Goal: Information Seeking & Learning: Learn about a topic

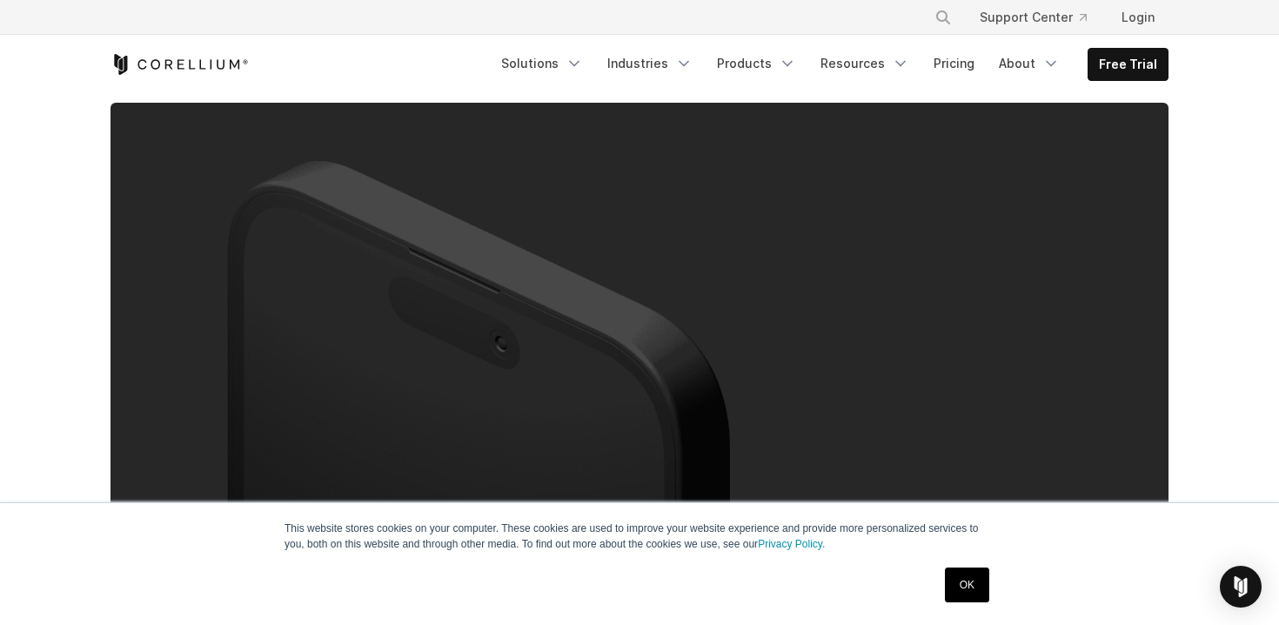
scroll to position [256, 0]
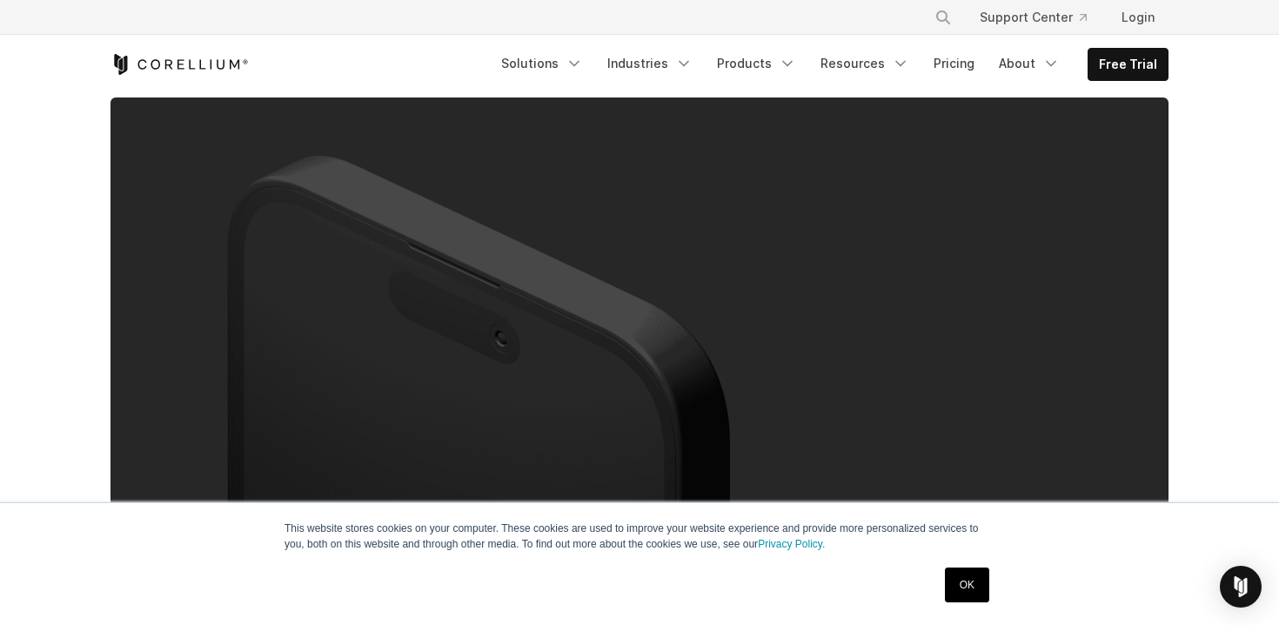
click at [969, 594] on link "OK" at bounding box center [967, 584] width 44 height 35
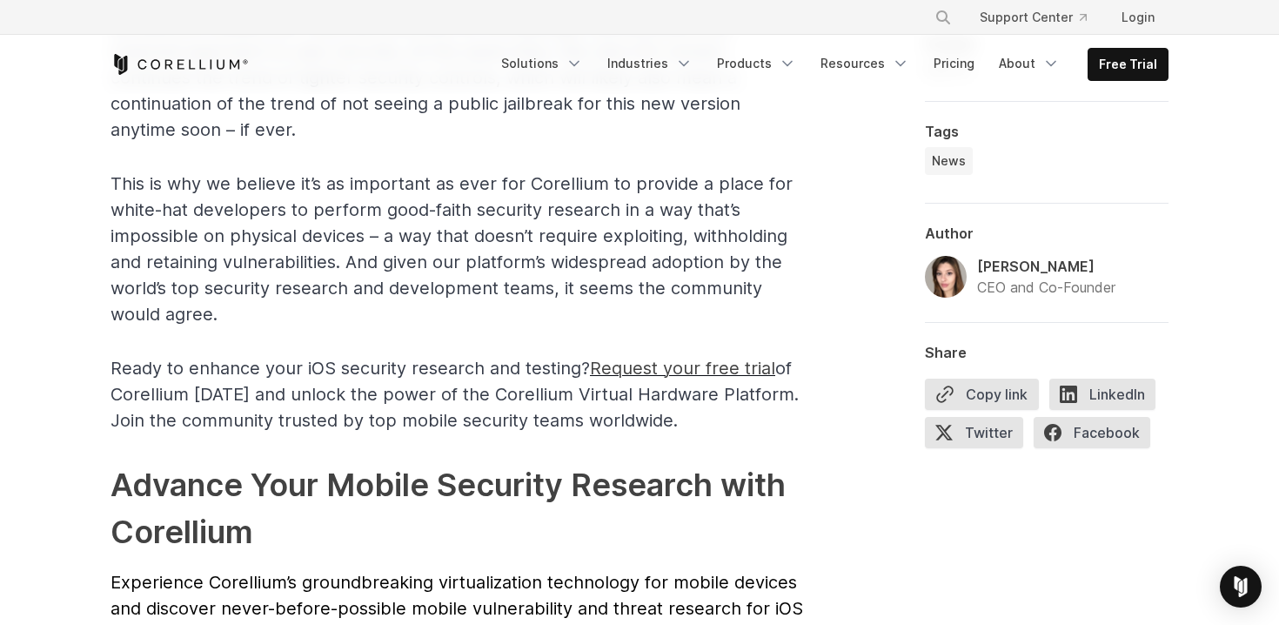
scroll to position [3579, 0]
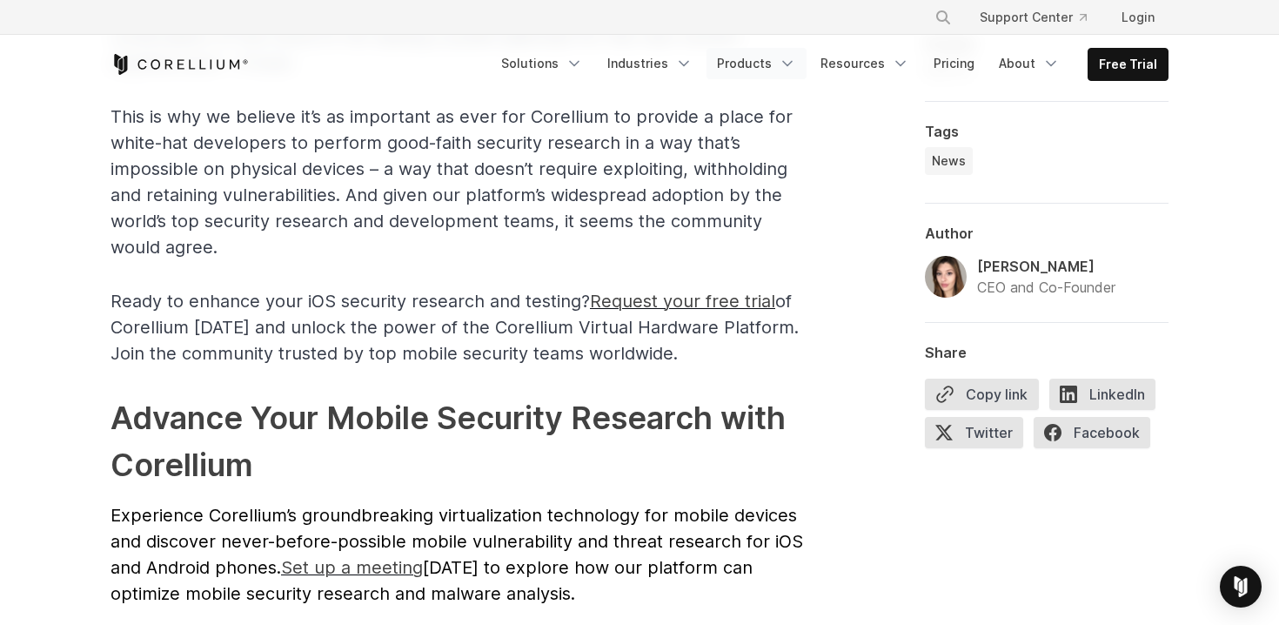
click at [750, 62] on link "Products" at bounding box center [757, 63] width 100 height 31
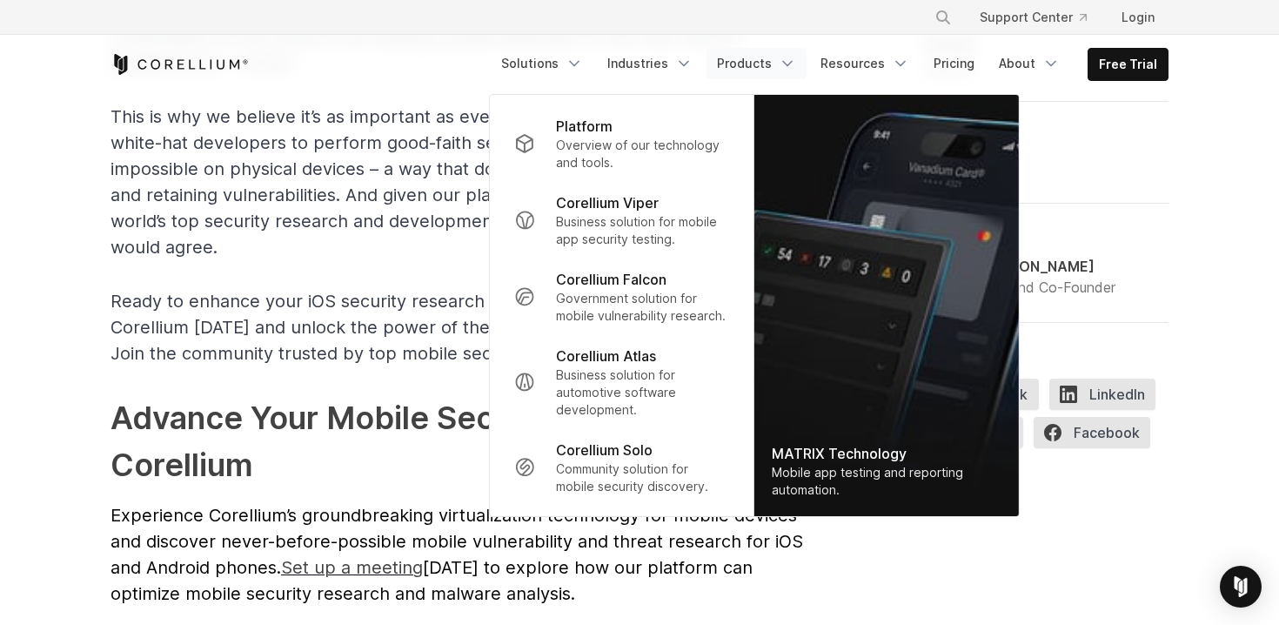
click at [346, 410] on h2 "Advance Your Mobile Security Research with Corellium" at bounding box center [459, 441] width 696 height 94
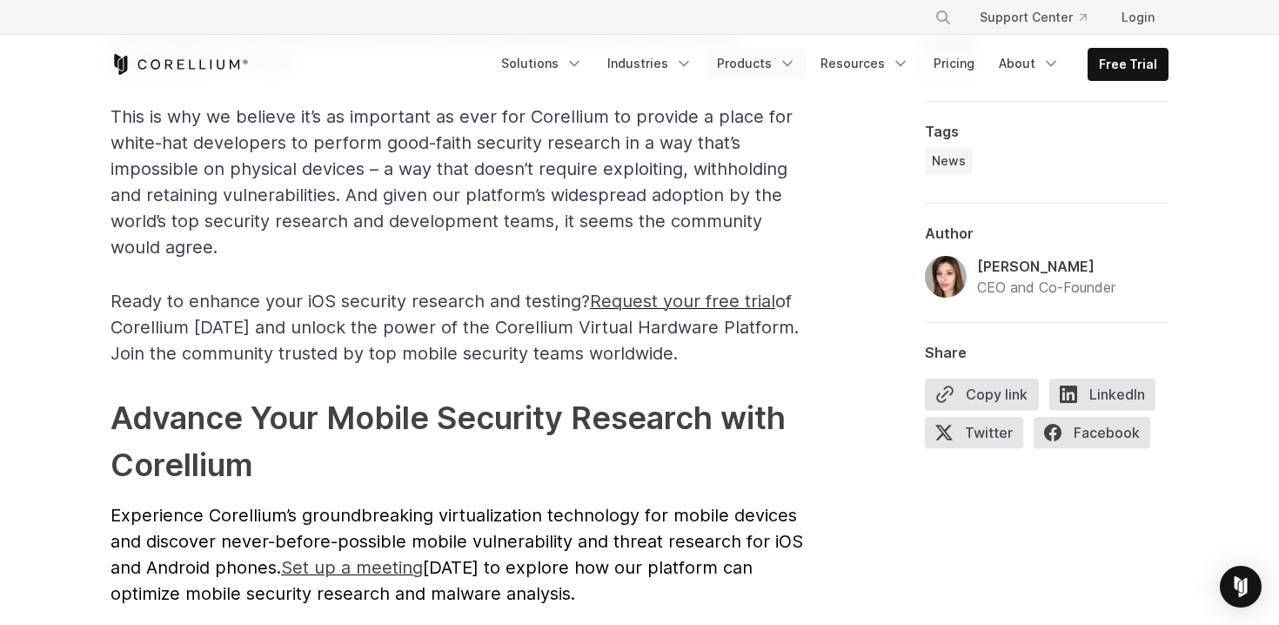
click at [781, 56] on link "Products" at bounding box center [757, 63] width 100 height 31
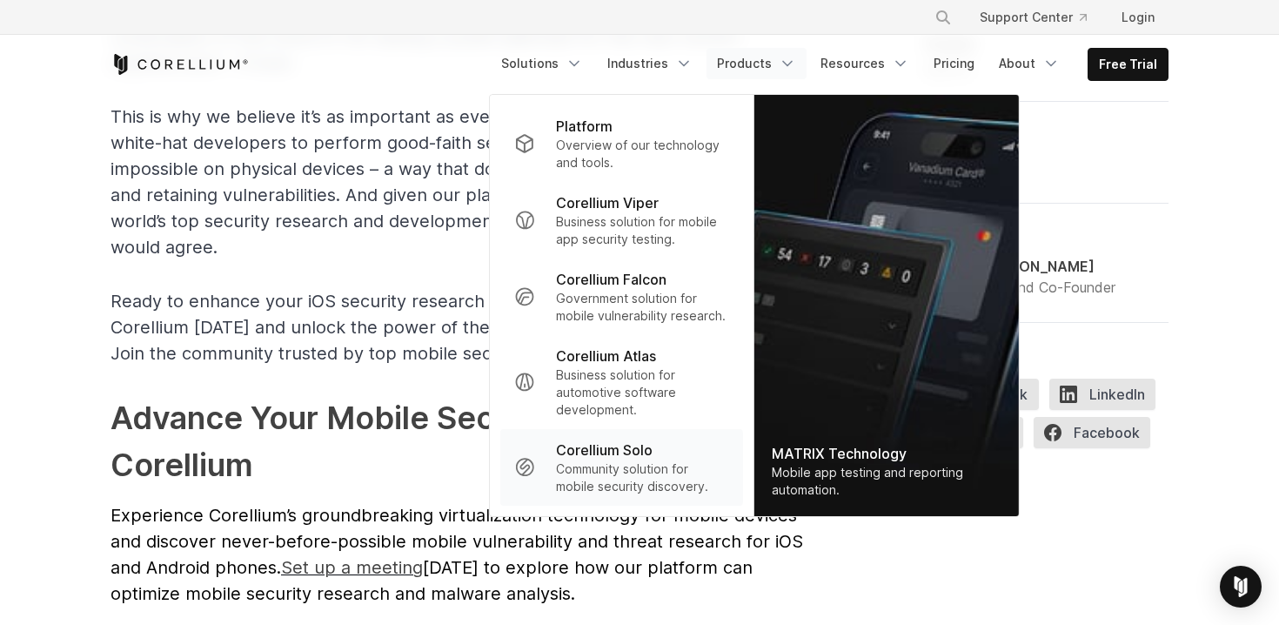
click at [659, 473] on p "Community solution for mobile security discovery." at bounding box center [642, 477] width 173 height 35
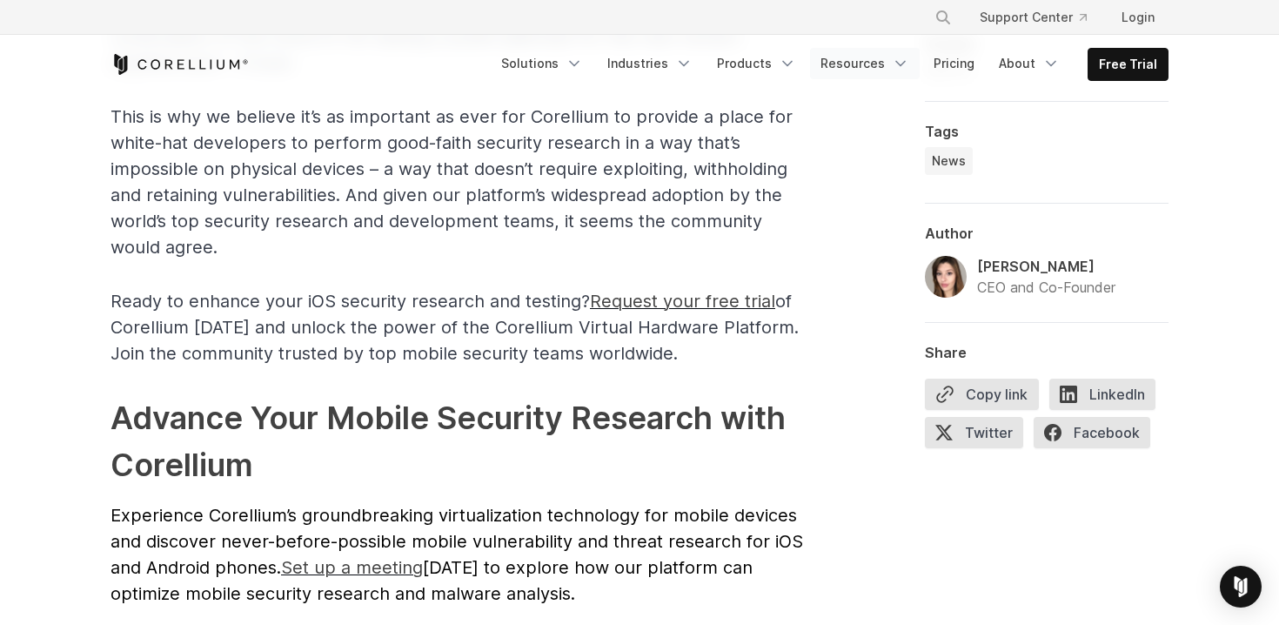
click at [868, 64] on link "Resources" at bounding box center [865, 63] width 110 height 31
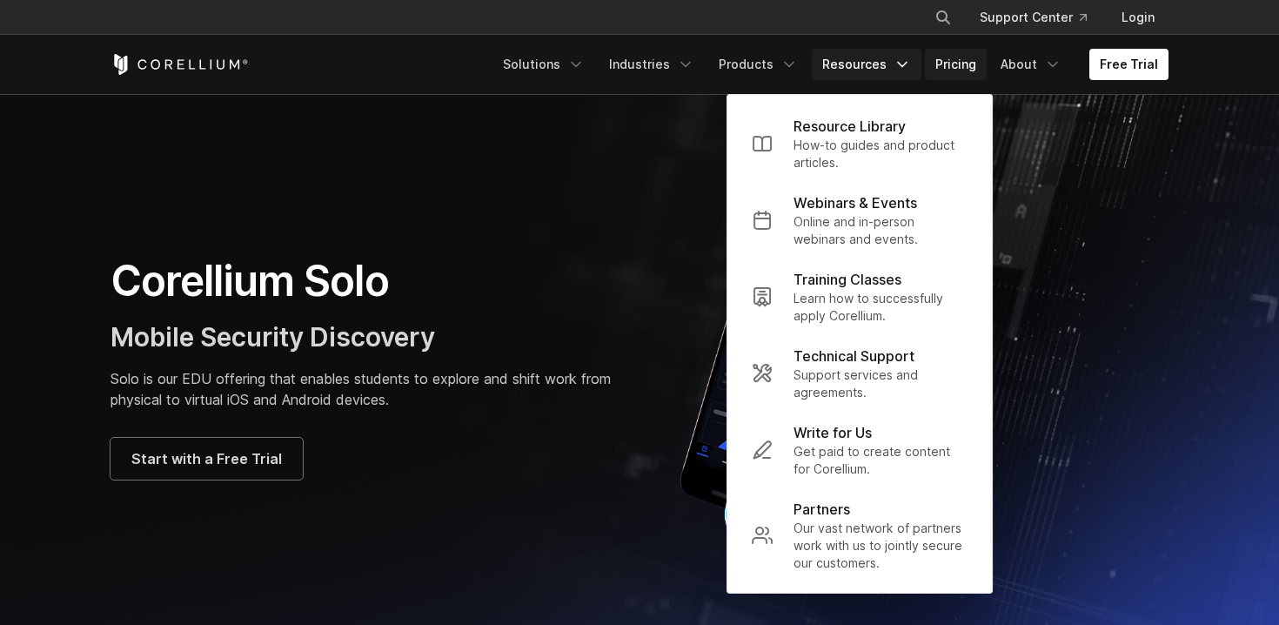
click at [947, 53] on link "Pricing" at bounding box center [956, 64] width 62 height 31
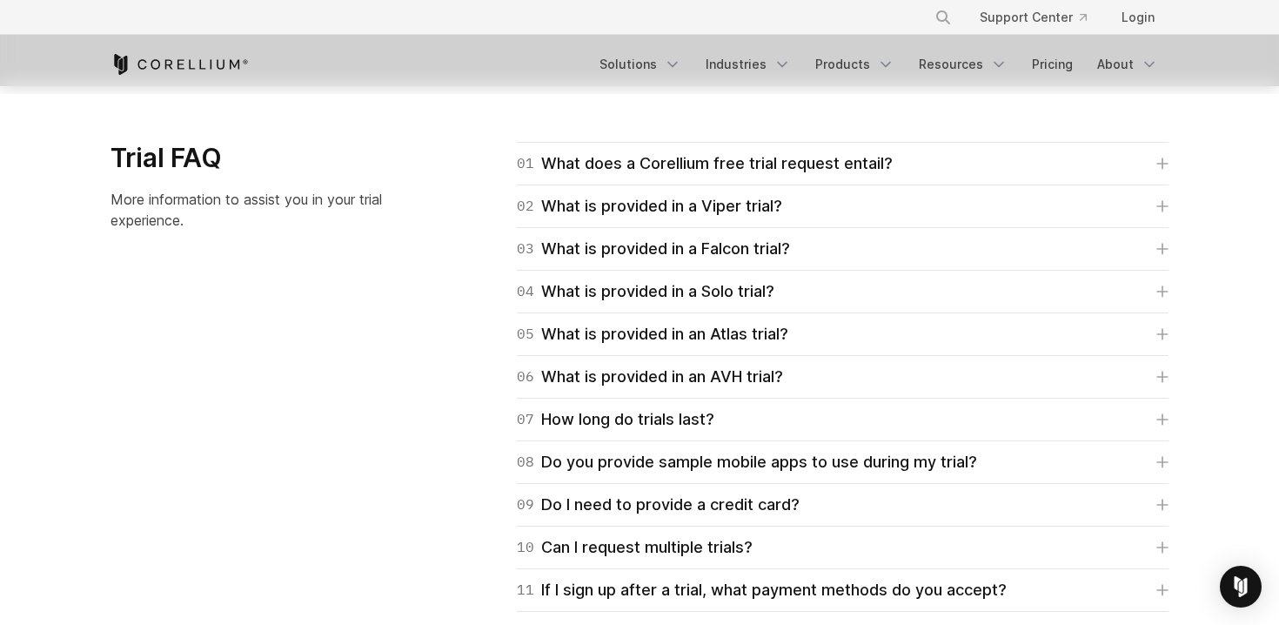
scroll to position [2486, 0]
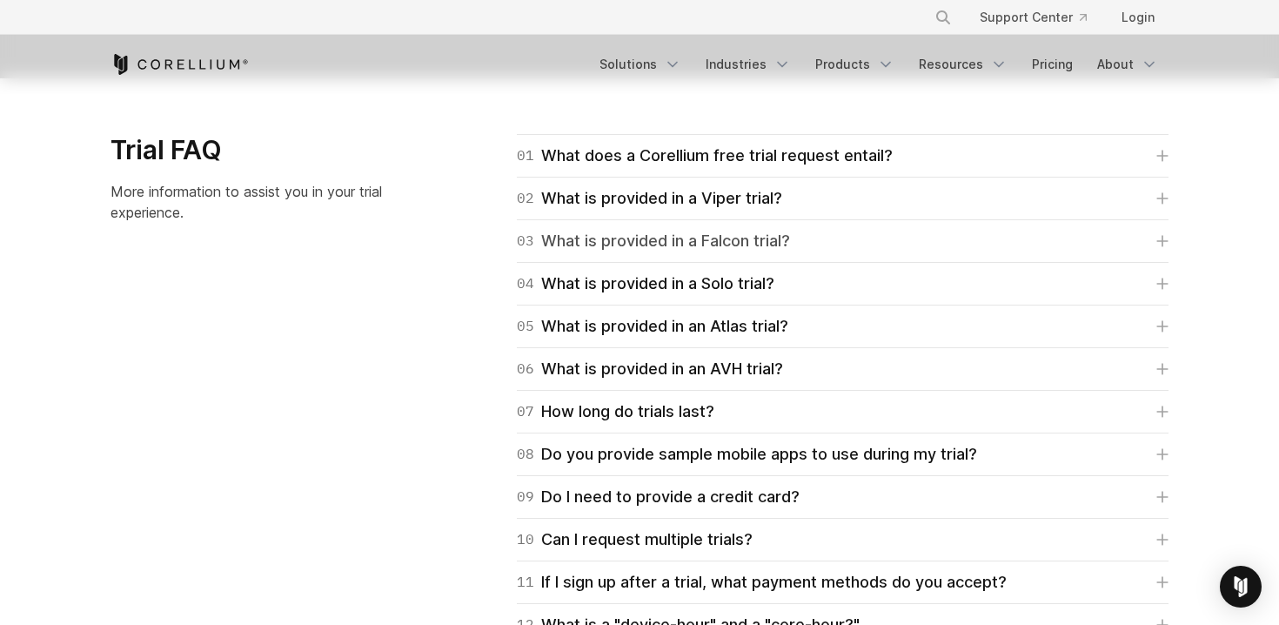
click at [651, 234] on div "03 What is provided in a Falcon trial?" at bounding box center [653, 241] width 273 height 24
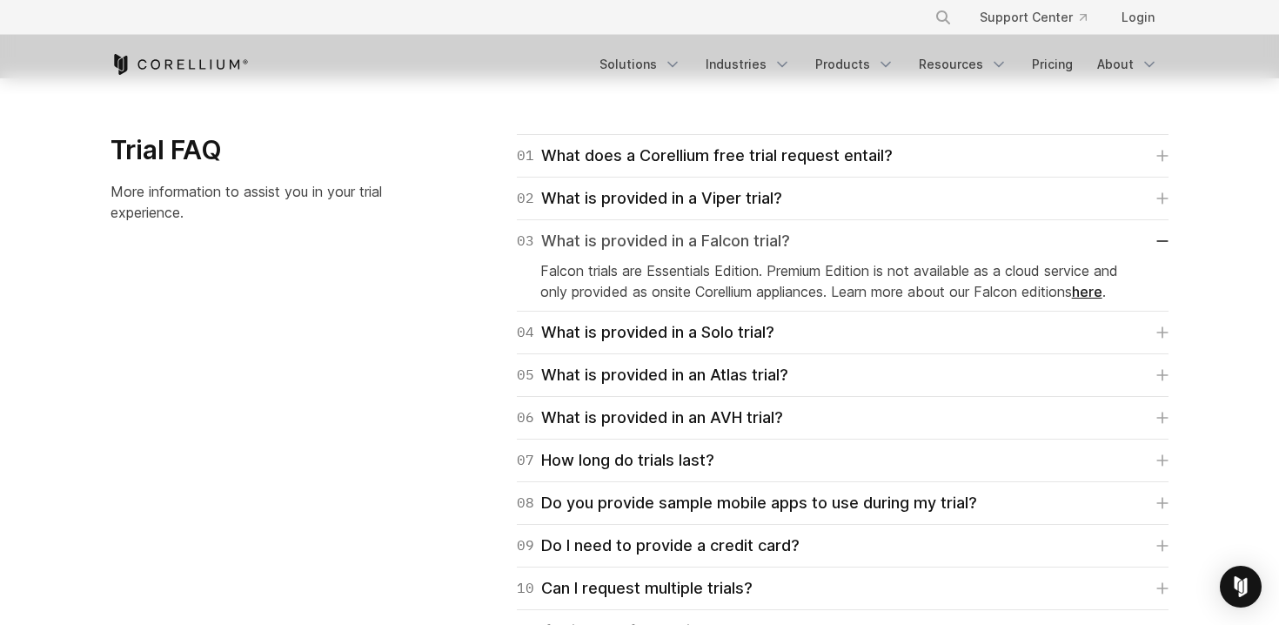
click at [651, 234] on div "03 What is provided in a Falcon trial?" at bounding box center [653, 241] width 273 height 24
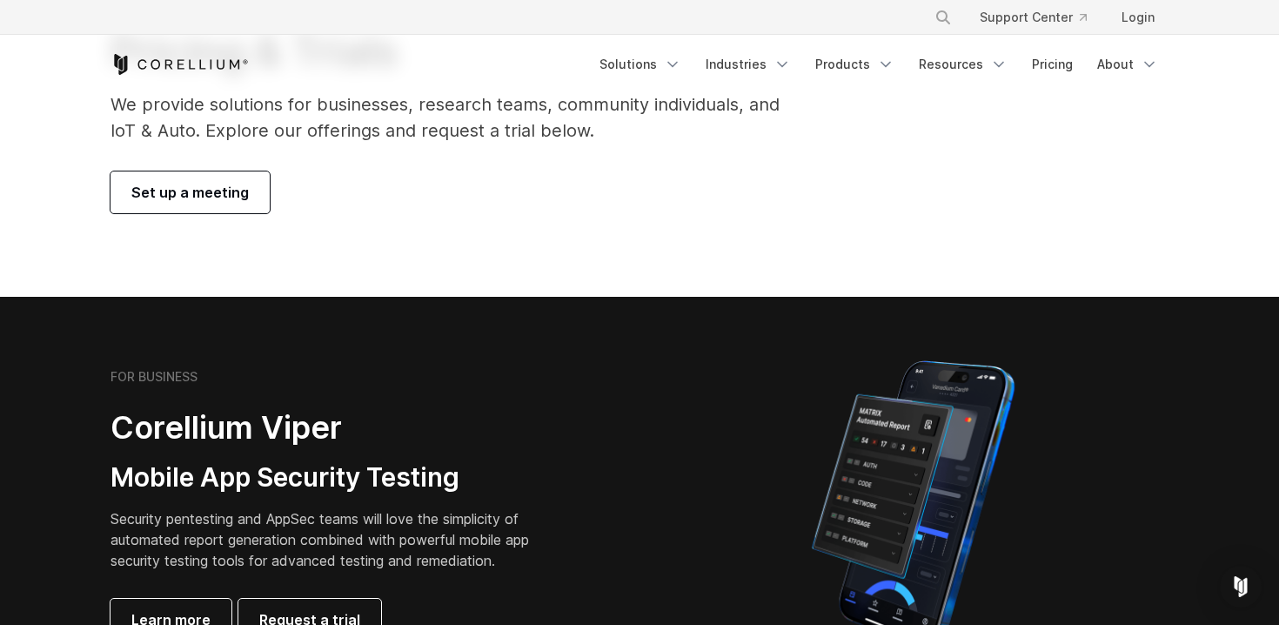
scroll to position [0, 0]
